Goal: Task Accomplishment & Management: Use online tool/utility

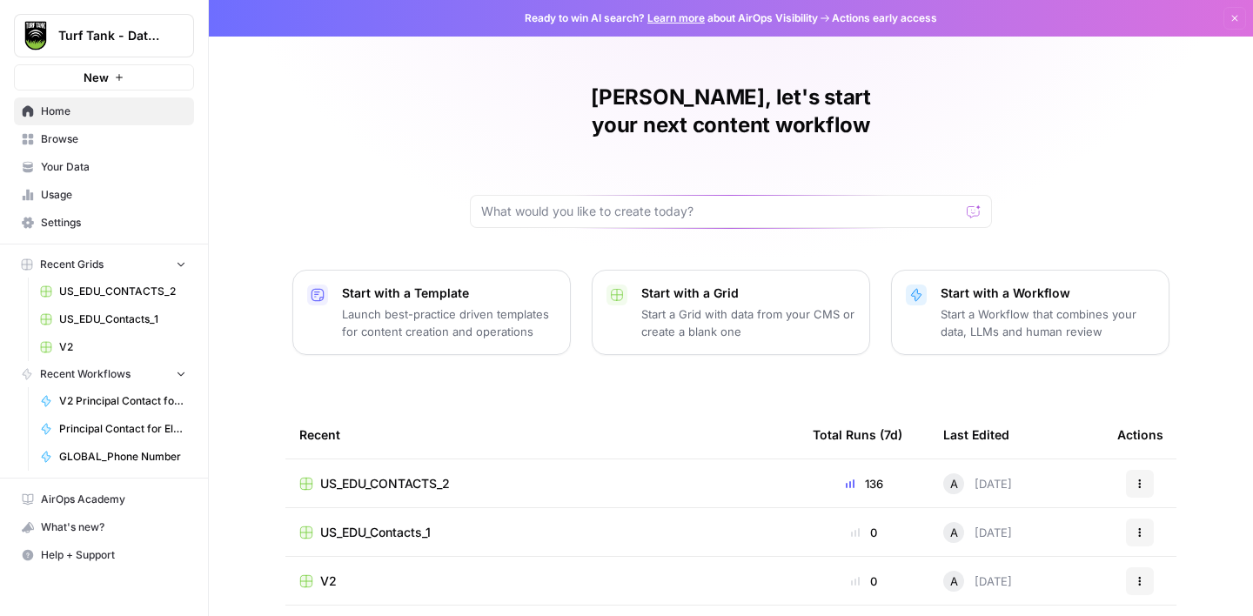
click at [82, 193] on span "Usage" at bounding box center [113, 195] width 145 height 16
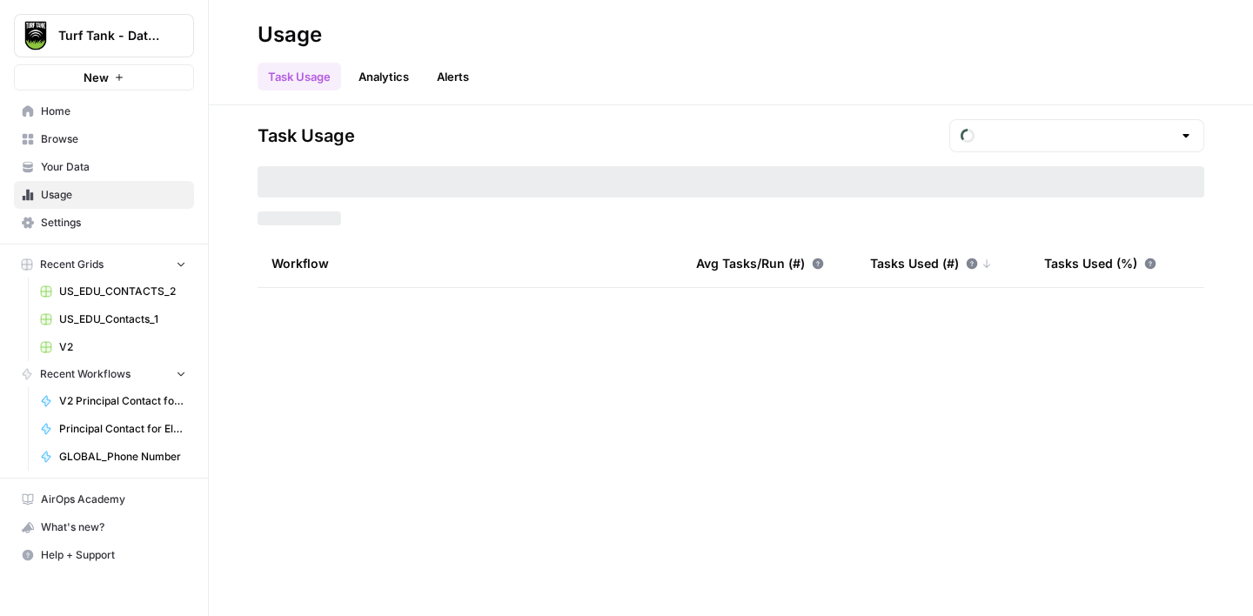
type input "August Tasks"
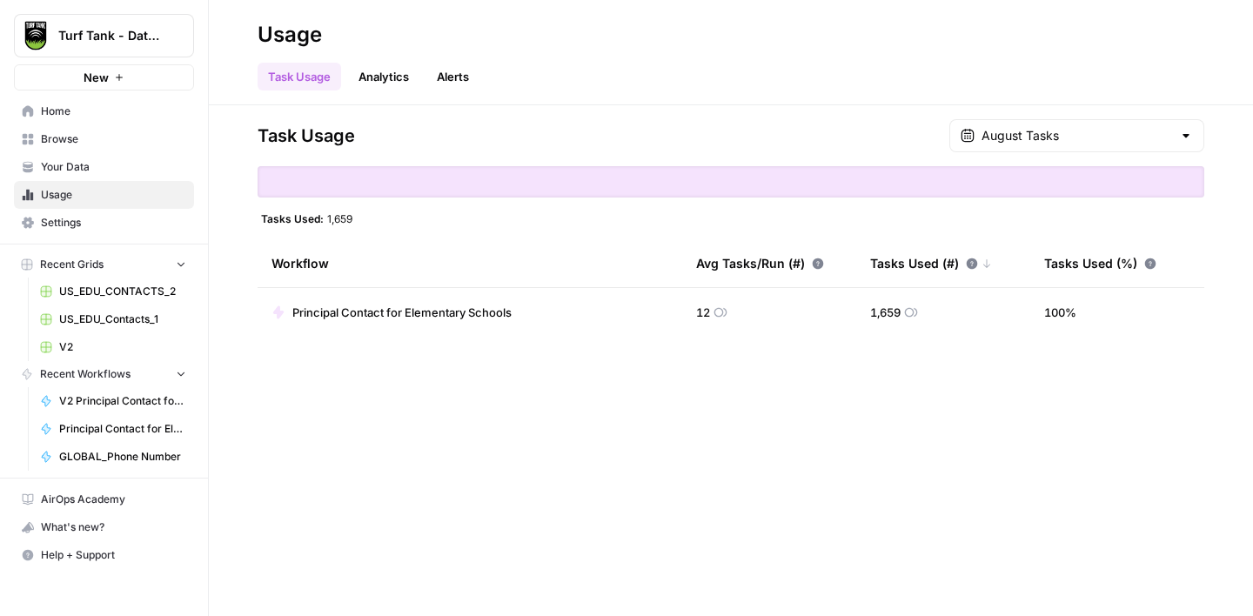
click at [88, 229] on span "Settings" at bounding box center [113, 223] width 145 height 16
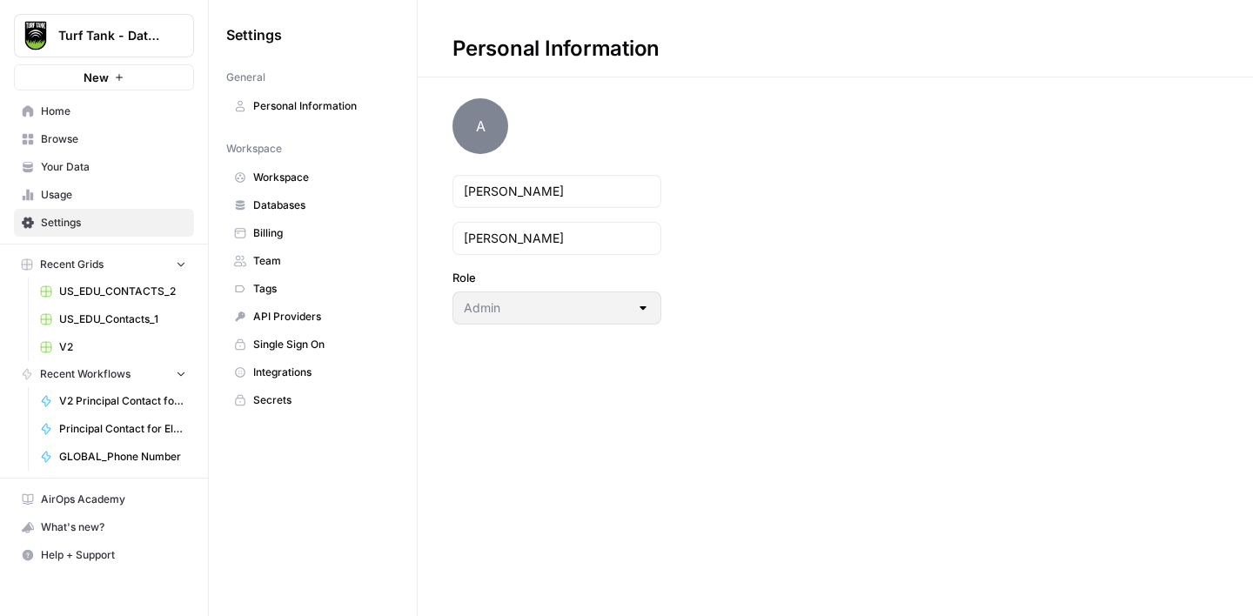
click at [314, 233] on span "Billing" at bounding box center [322, 233] width 138 height 16
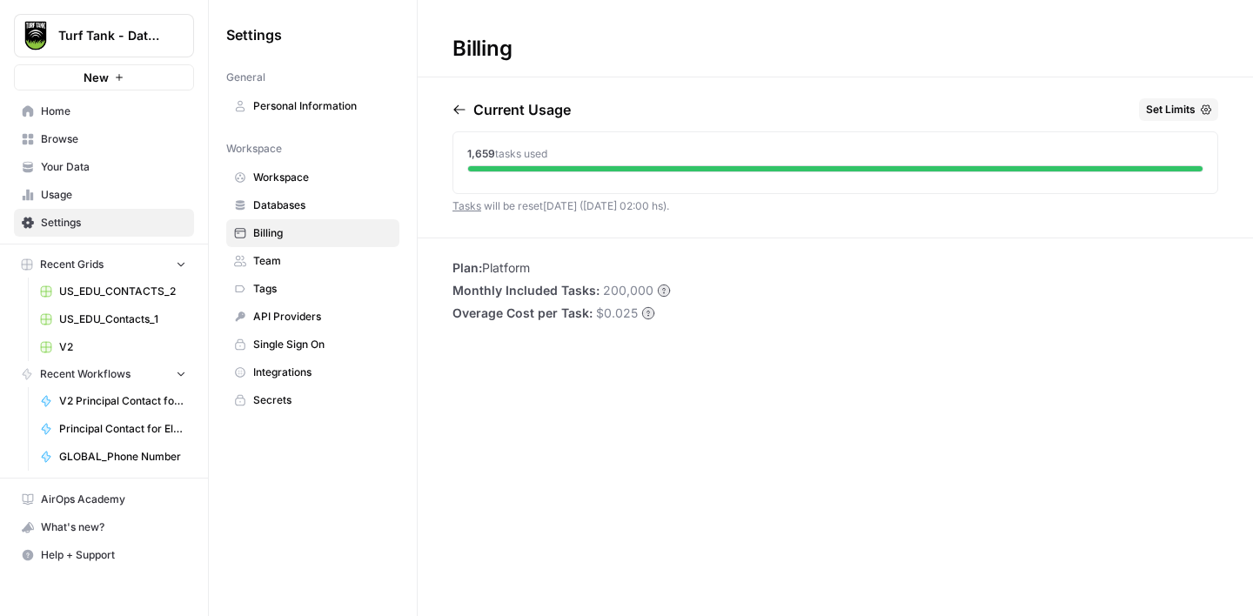
click at [101, 113] on span "Home" at bounding box center [113, 112] width 145 height 16
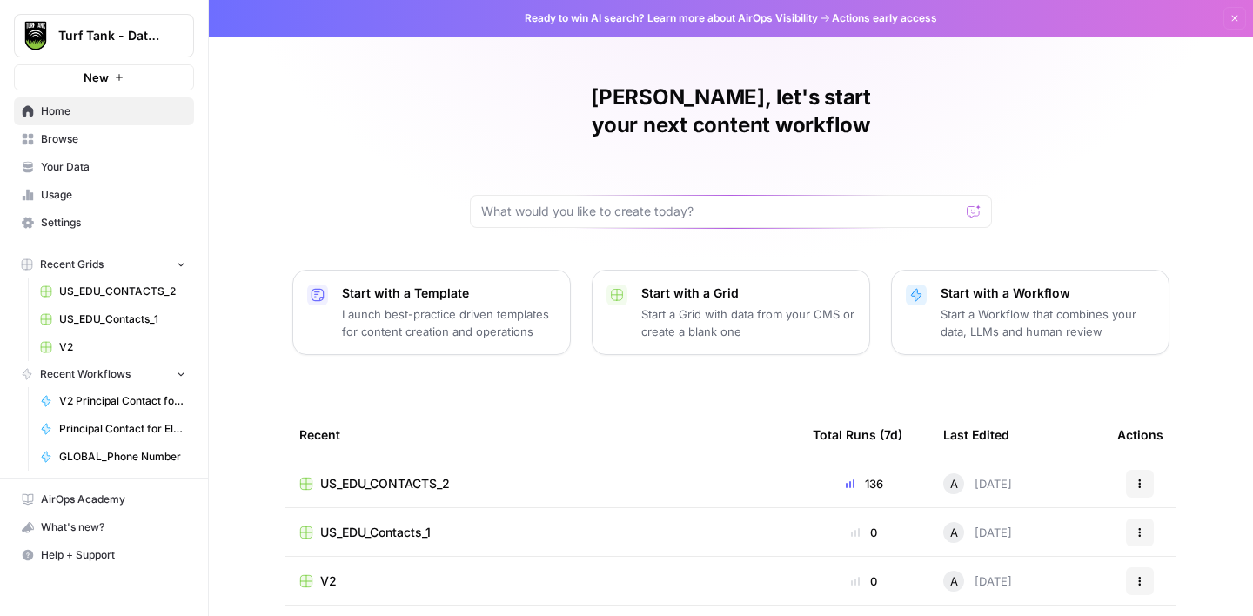
click at [463, 475] on div "US_EDU_CONTACTS_2" at bounding box center [542, 483] width 486 height 17
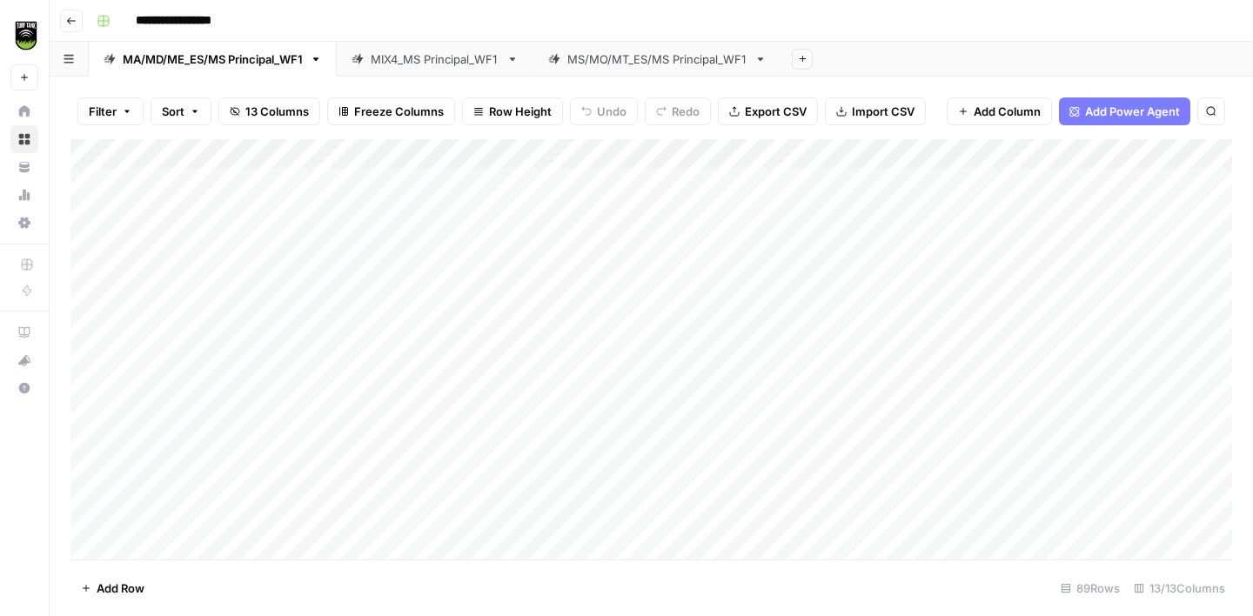
click at [715, 52] on div "MS/MO/MT_ES/MS Principal_WF1" at bounding box center [657, 58] width 180 height 17
click at [655, 152] on div "Add Column" at bounding box center [651, 349] width 1162 height 420
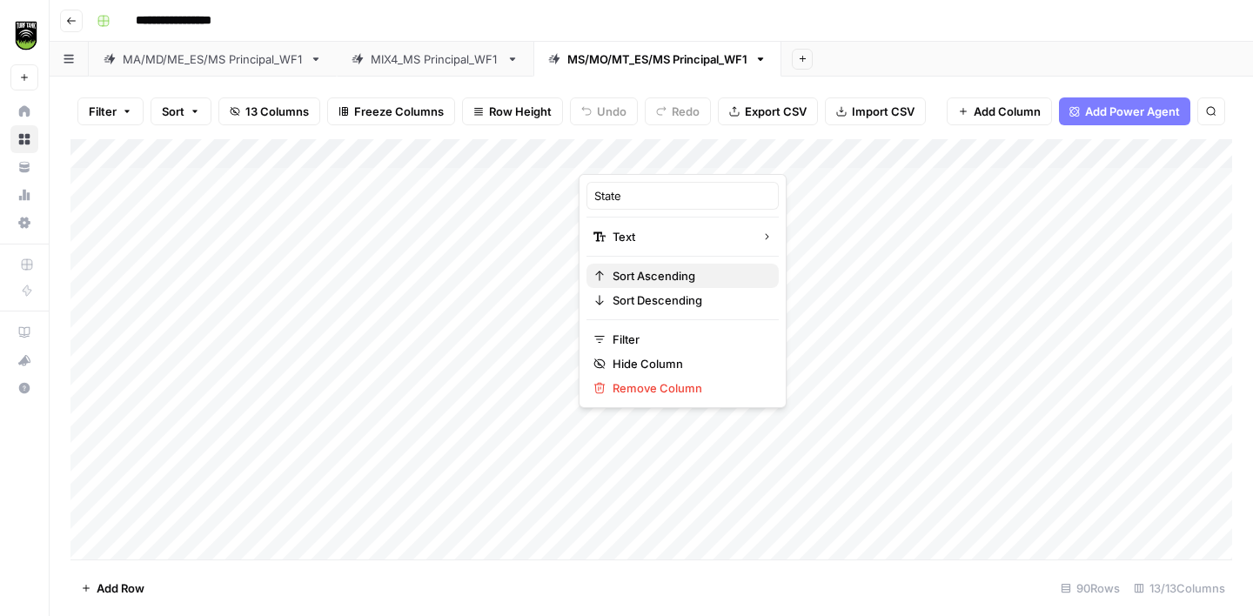
click at [666, 280] on span "Sort Ascending" at bounding box center [689, 275] width 152 height 17
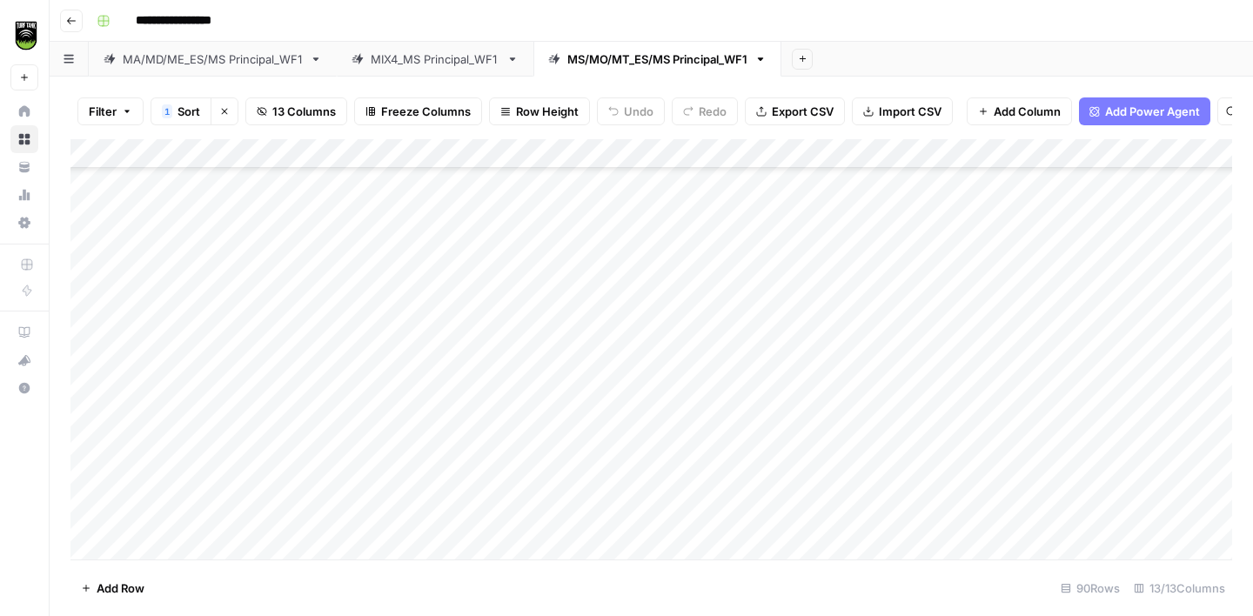
scroll to position [1815, 0]
click at [391, 286] on div "Add Column" at bounding box center [651, 349] width 1162 height 420
click at [420, 259] on div "Add Column" at bounding box center [651, 349] width 1162 height 420
click at [158, 319] on div "Add Column" at bounding box center [651, 349] width 1162 height 420
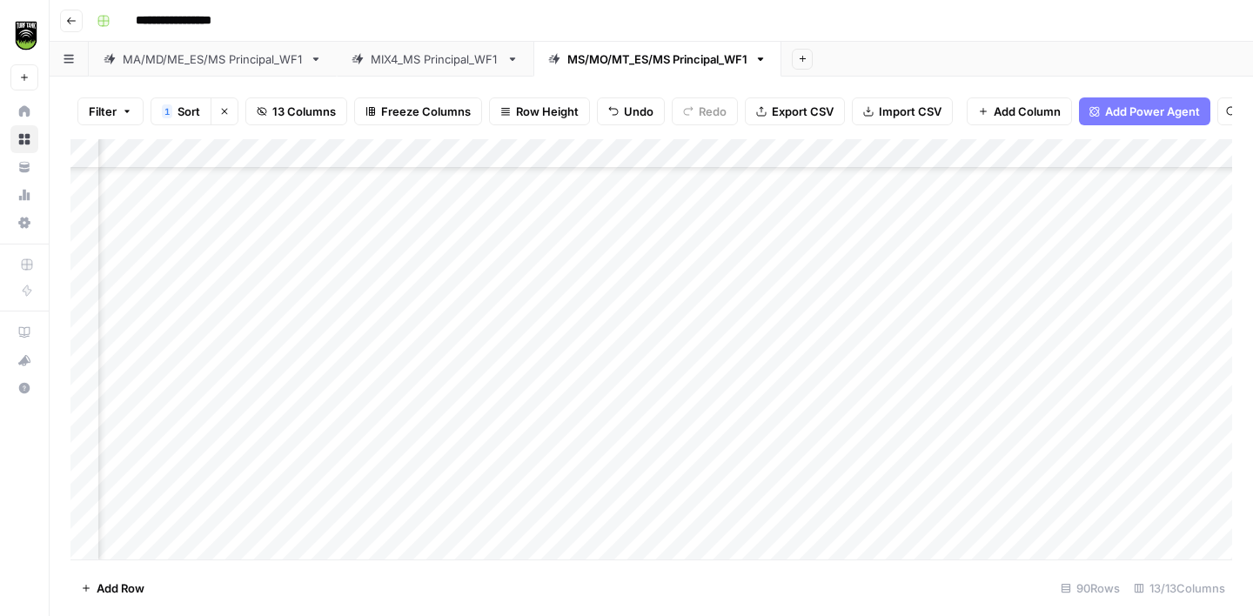
click at [789, 323] on div "Add Column" at bounding box center [651, 349] width 1162 height 420
click at [399, 228] on div "Add Column" at bounding box center [651, 349] width 1162 height 420
